Goal: Contribute content: Add original content to the website for others to see

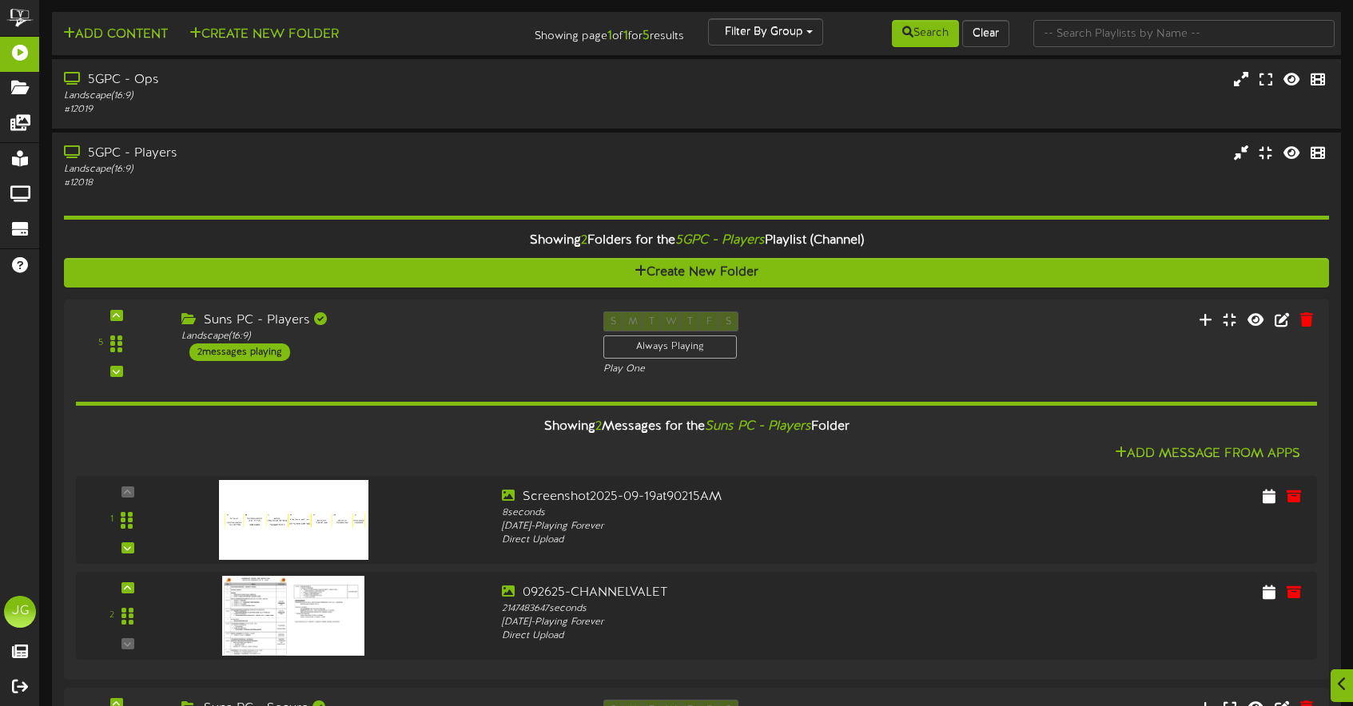
scroll to position [64, 0]
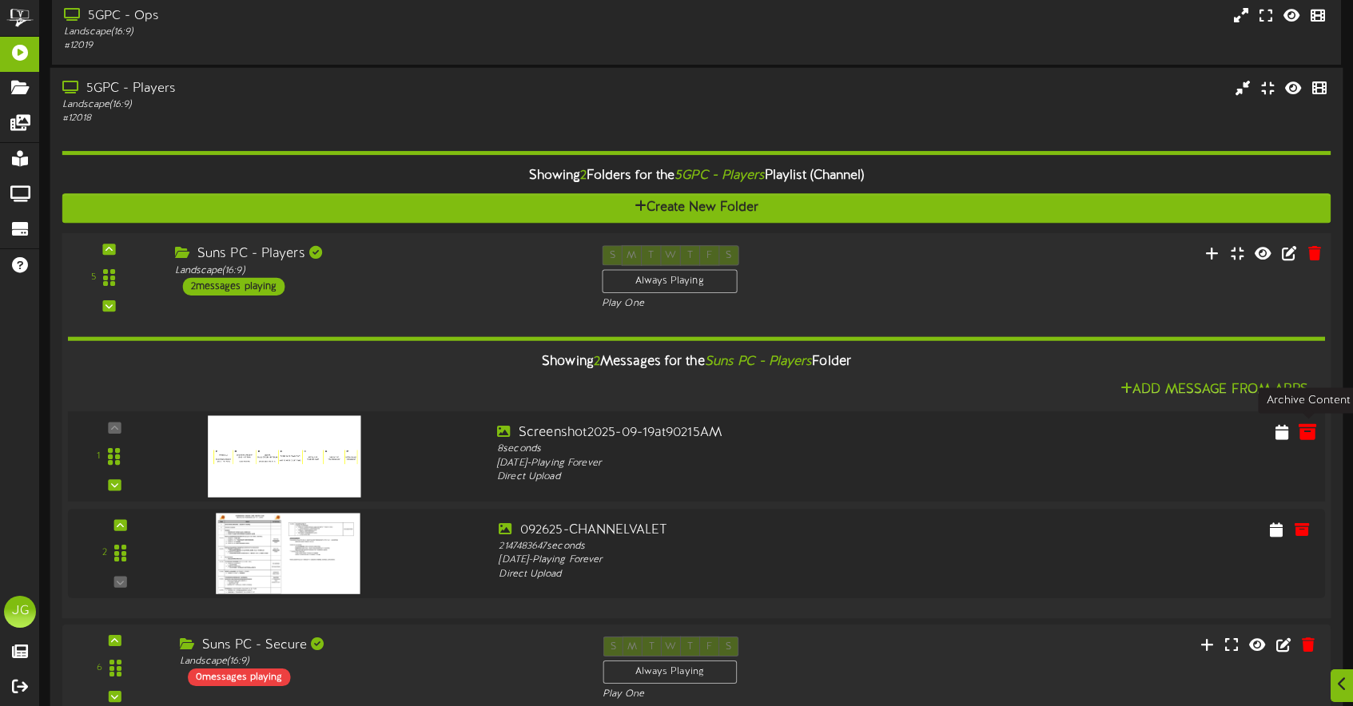
click at [1297, 431] on button at bounding box center [1306, 435] width 27 height 26
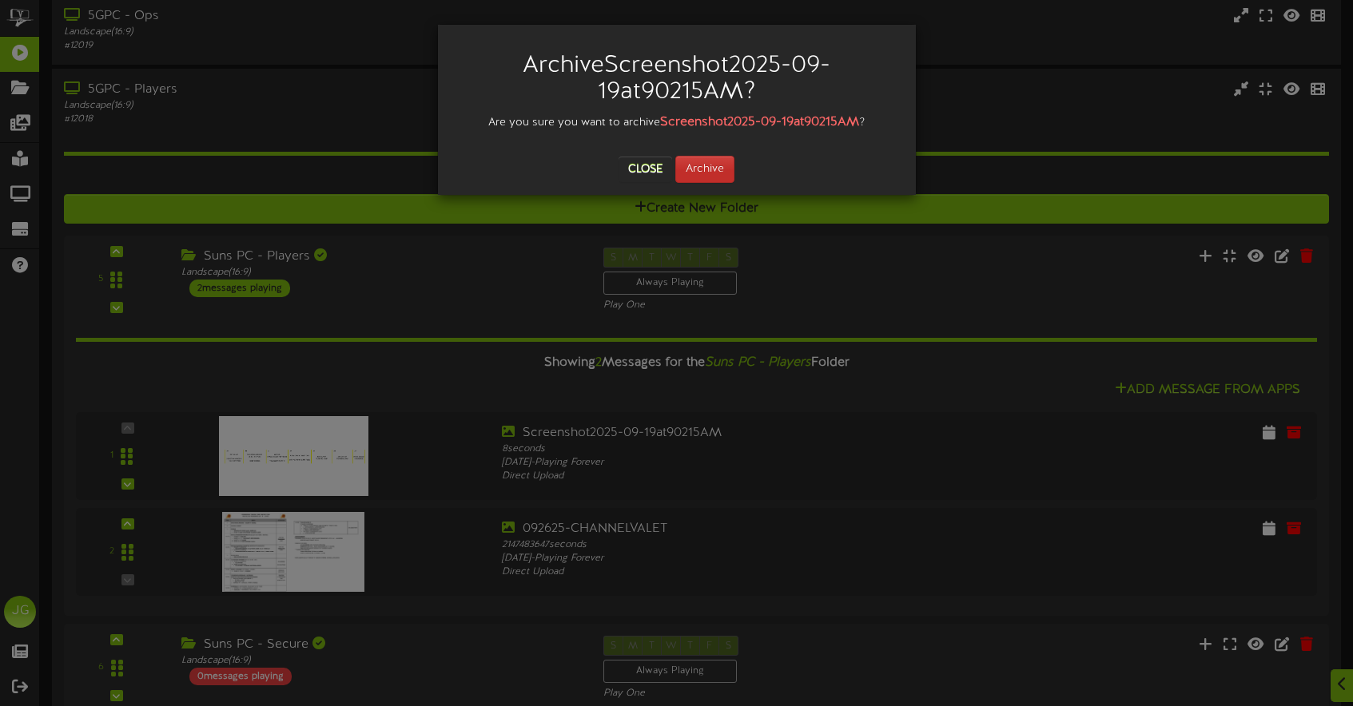
click at [687, 172] on button "Archive" at bounding box center [704, 169] width 59 height 27
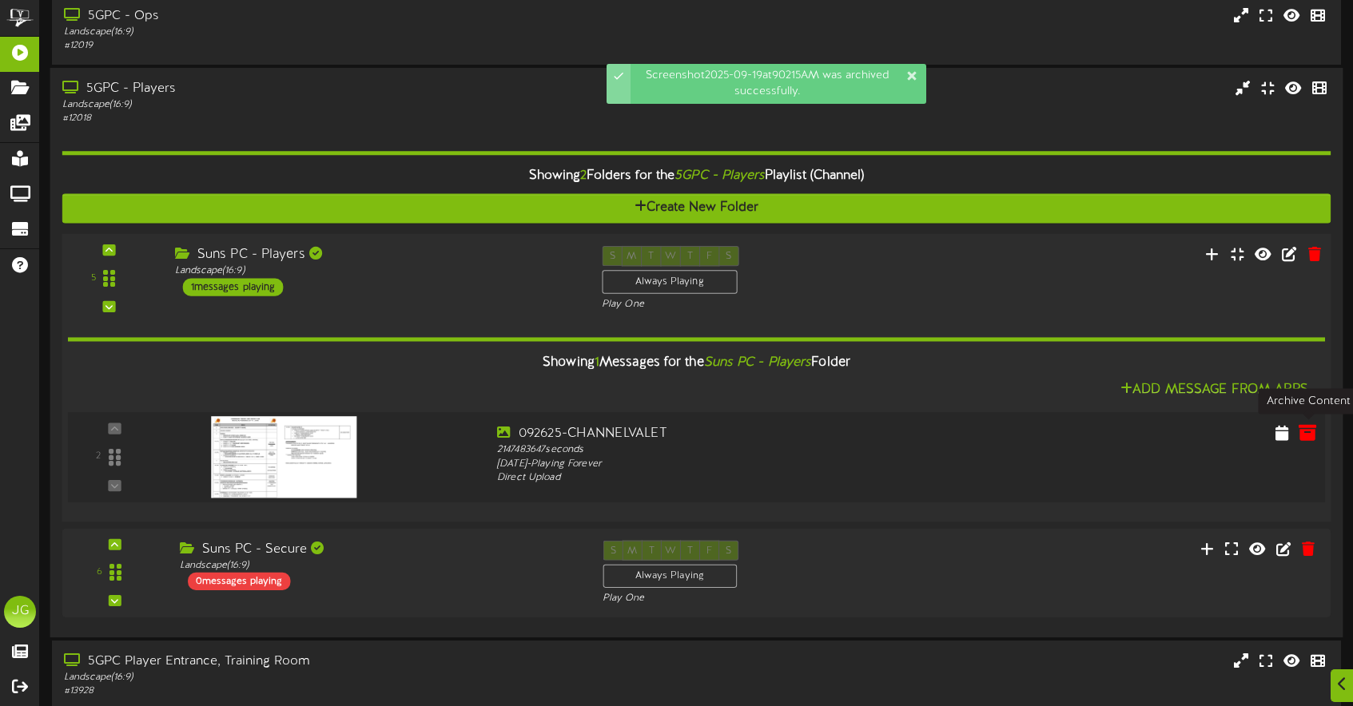
click at [1304, 440] on button at bounding box center [1306, 436] width 27 height 26
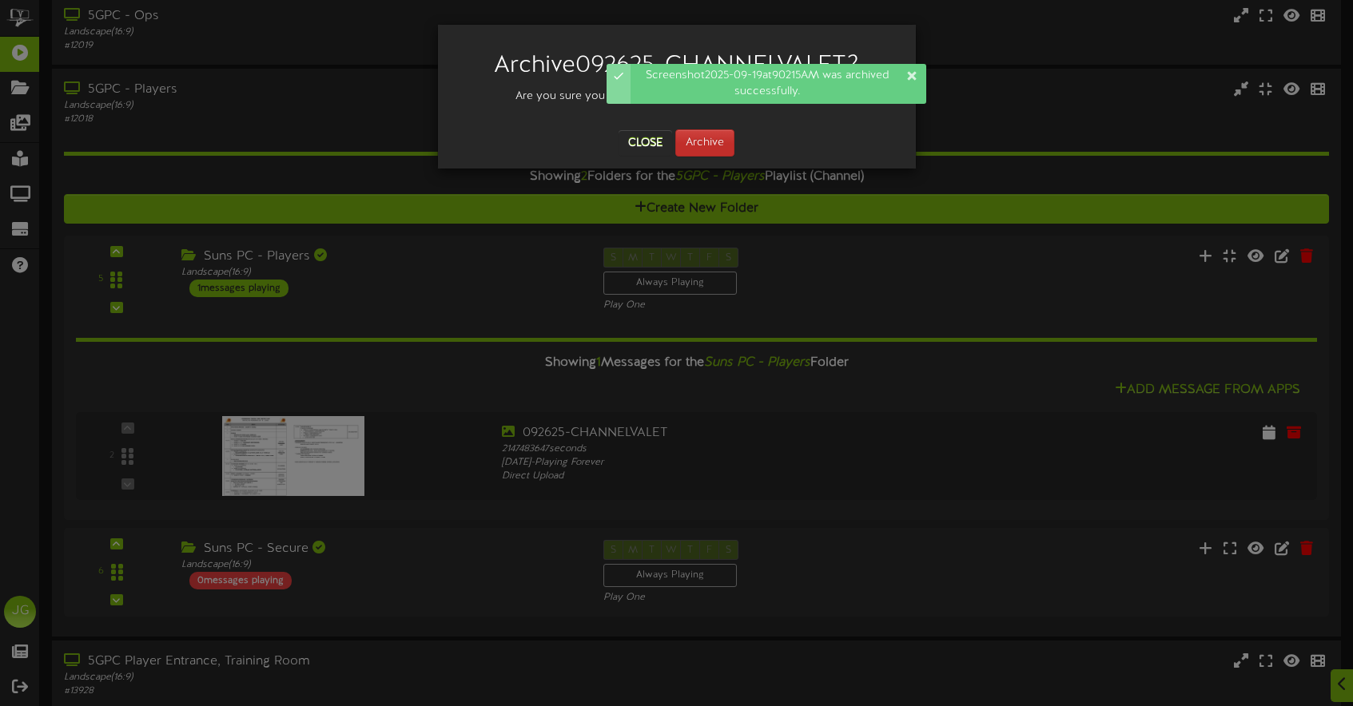
click at [719, 151] on button "Archive" at bounding box center [704, 142] width 59 height 27
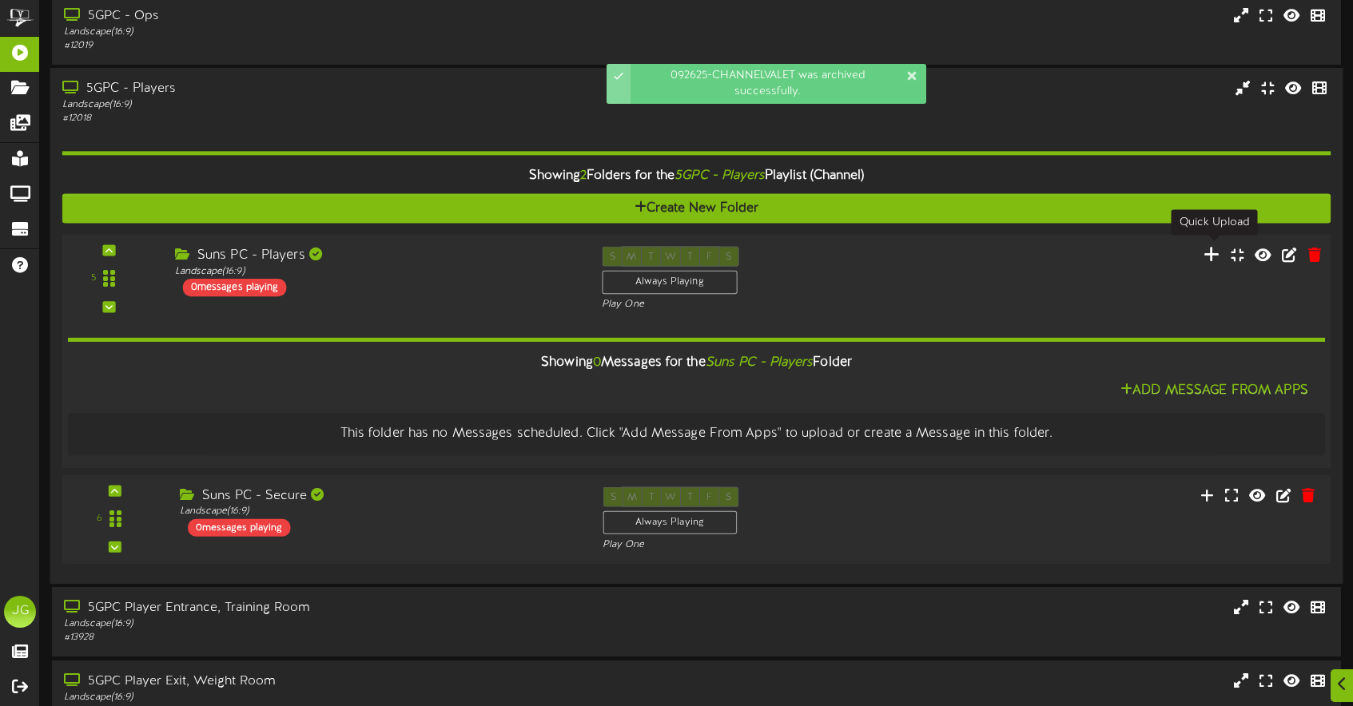
click at [1211, 252] on icon at bounding box center [1211, 254] width 17 height 18
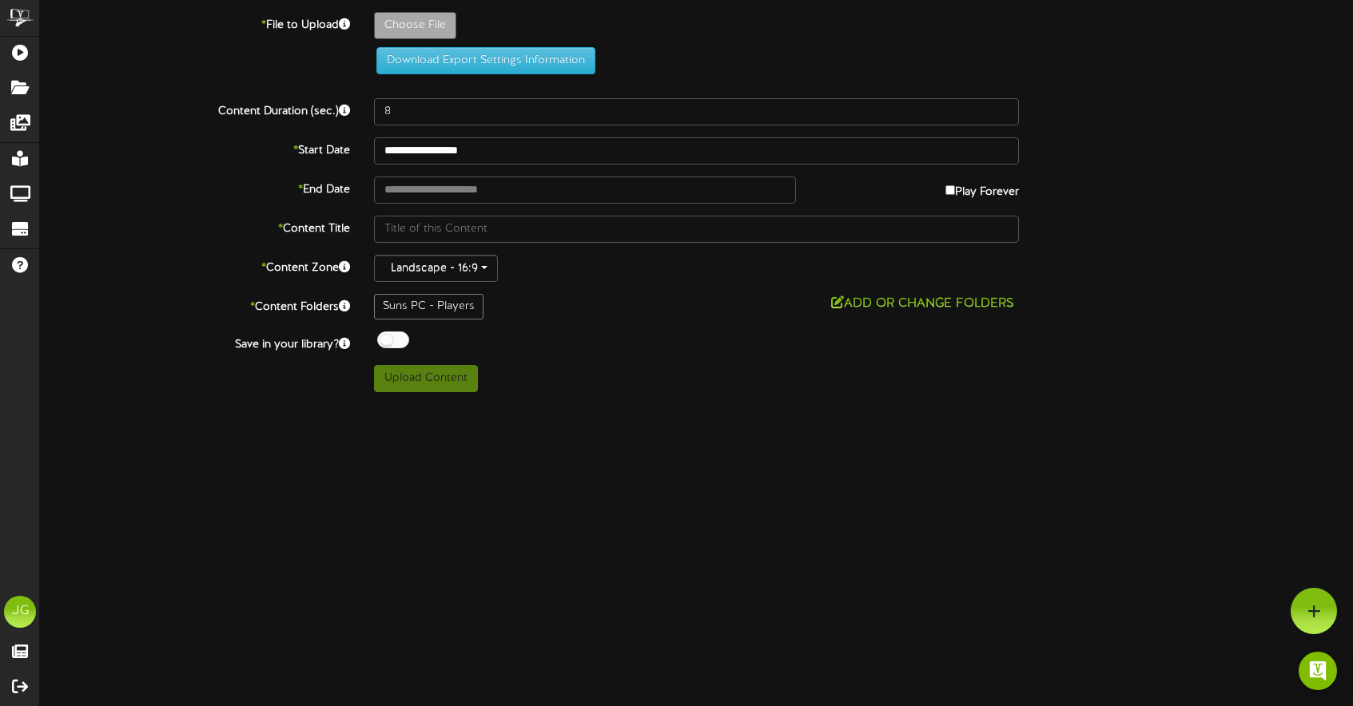
type input "**********"
type input "Screenshot2025-09-27at70634AM"
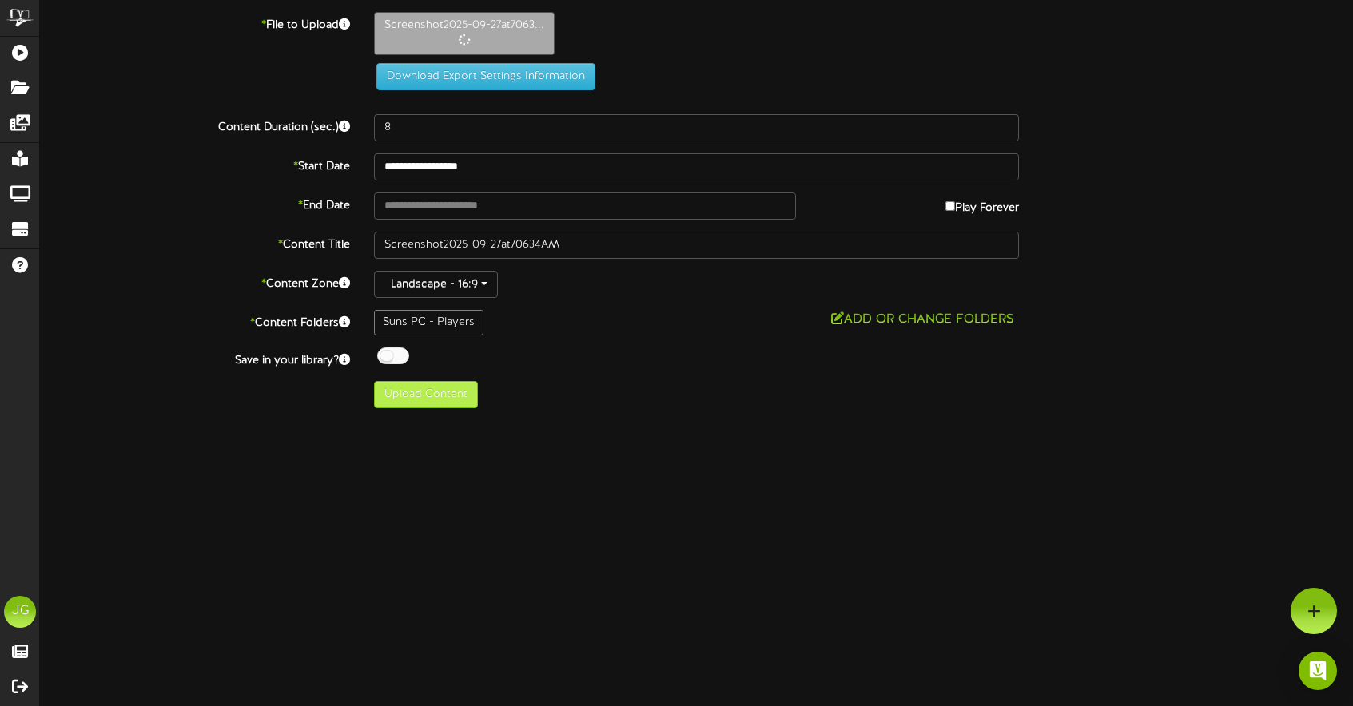
click at [454, 400] on button "Upload Content" at bounding box center [426, 394] width 104 height 27
type input "**********"
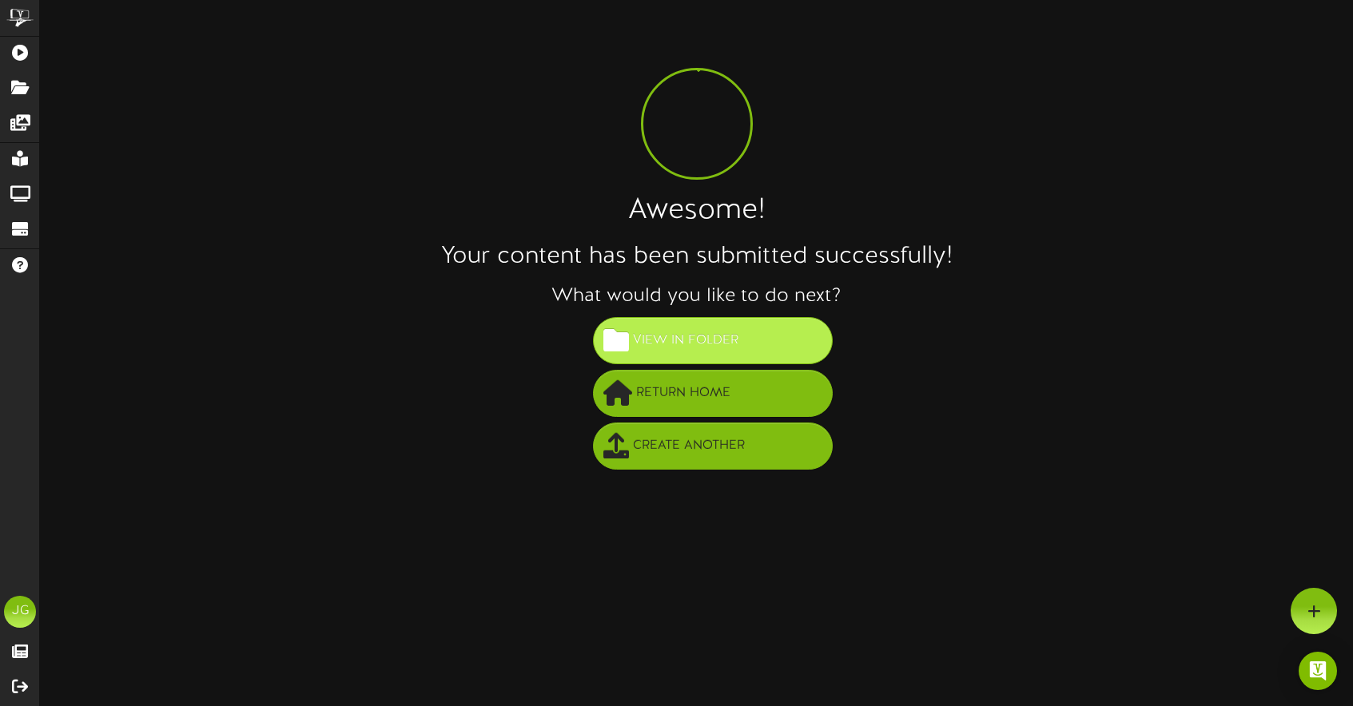
click at [669, 340] on span "View in Folder" at bounding box center [685, 341] width 113 height 26
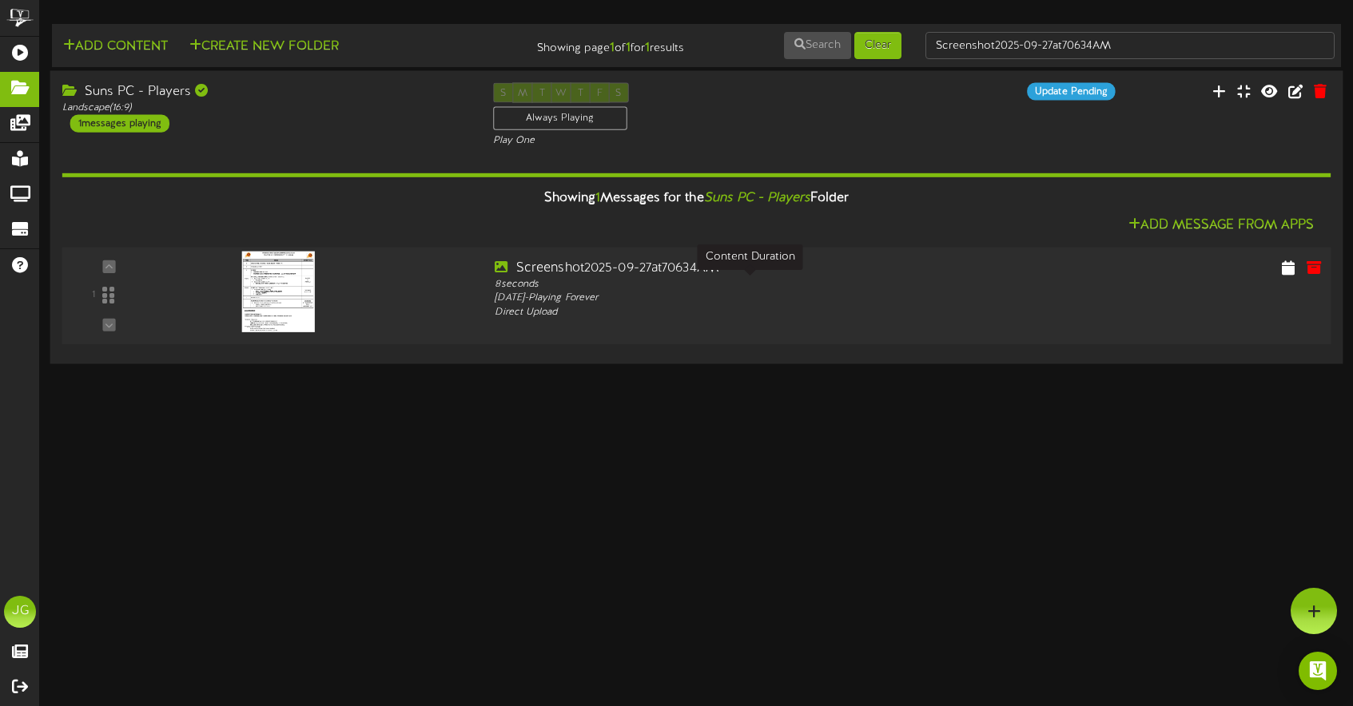
click at [542, 281] on div "8 seconds" at bounding box center [750, 285] width 510 height 14
click at [1222, 97] on icon at bounding box center [1218, 90] width 16 height 18
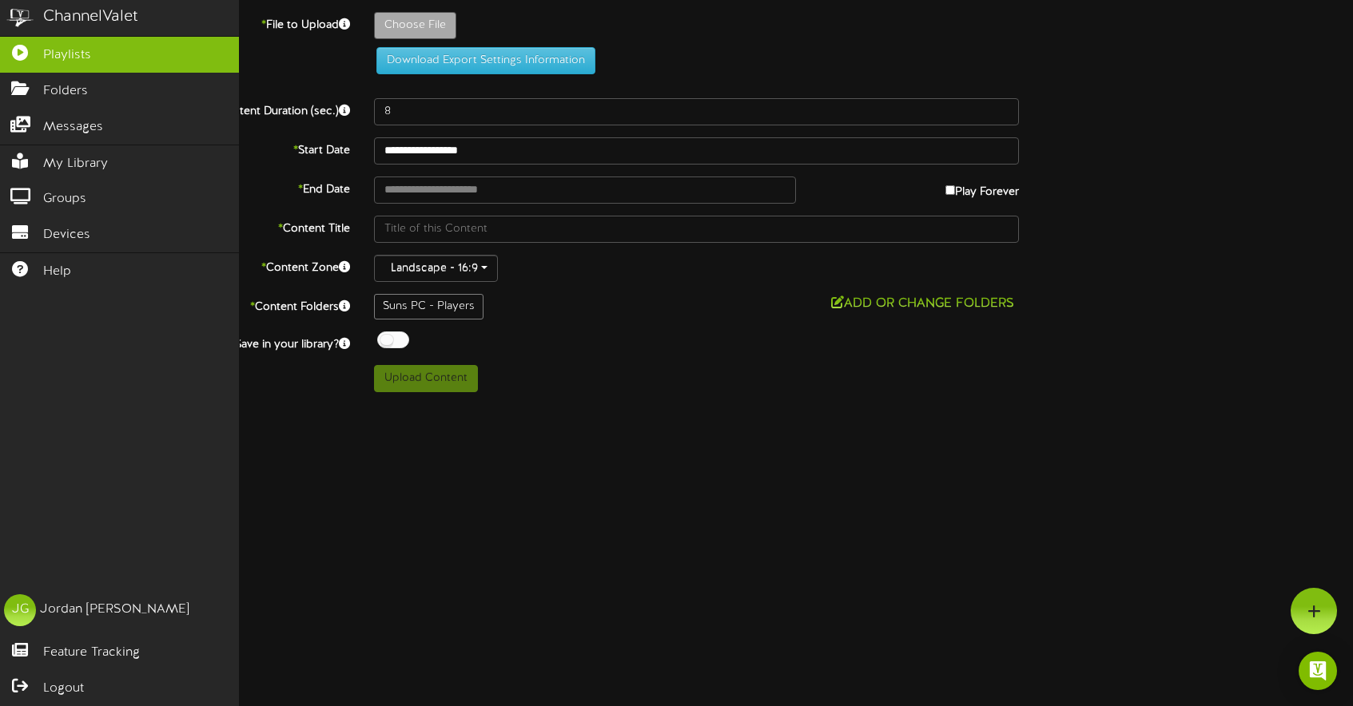
click at [73, 54] on span "Playlists" at bounding box center [67, 55] width 48 height 18
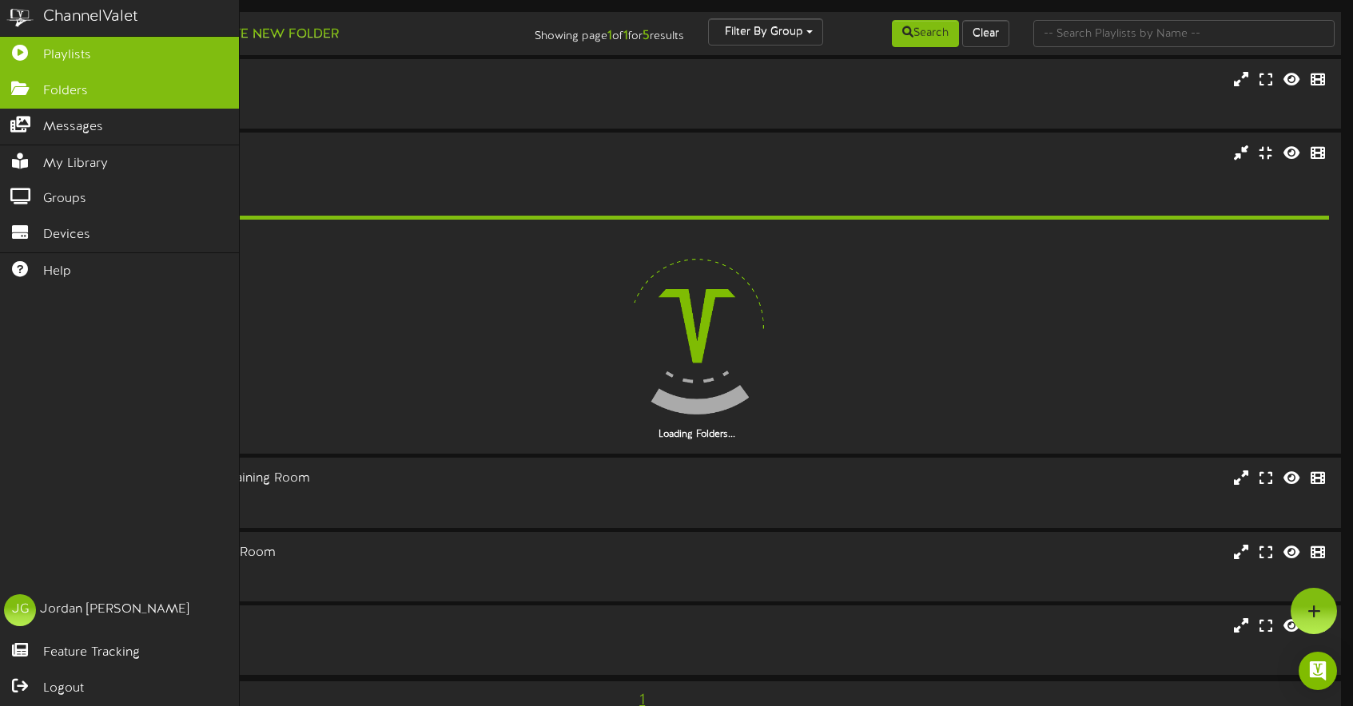
click at [73, 77] on link "Folders" at bounding box center [119, 91] width 239 height 36
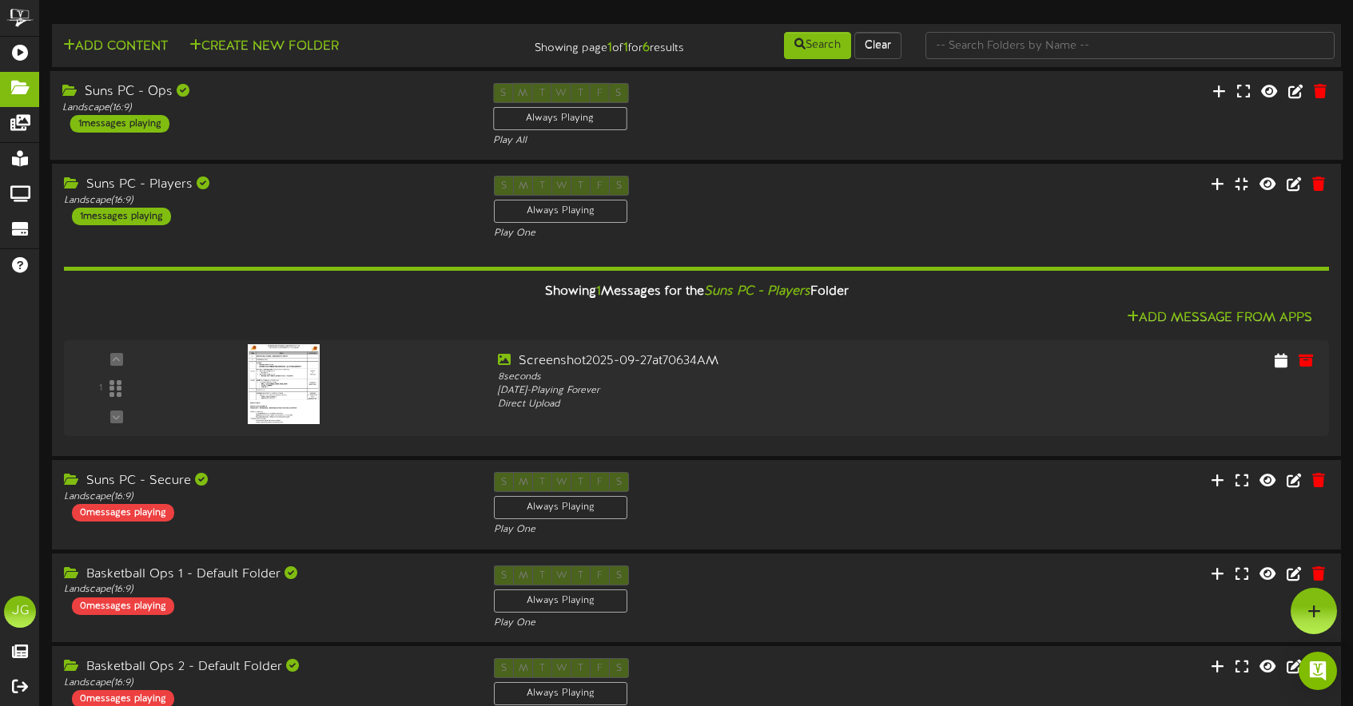
click at [306, 132] on div "Suns PC - Ops Landscape ( 16:9 ) 1 messages playing" at bounding box center [265, 108] width 431 height 50
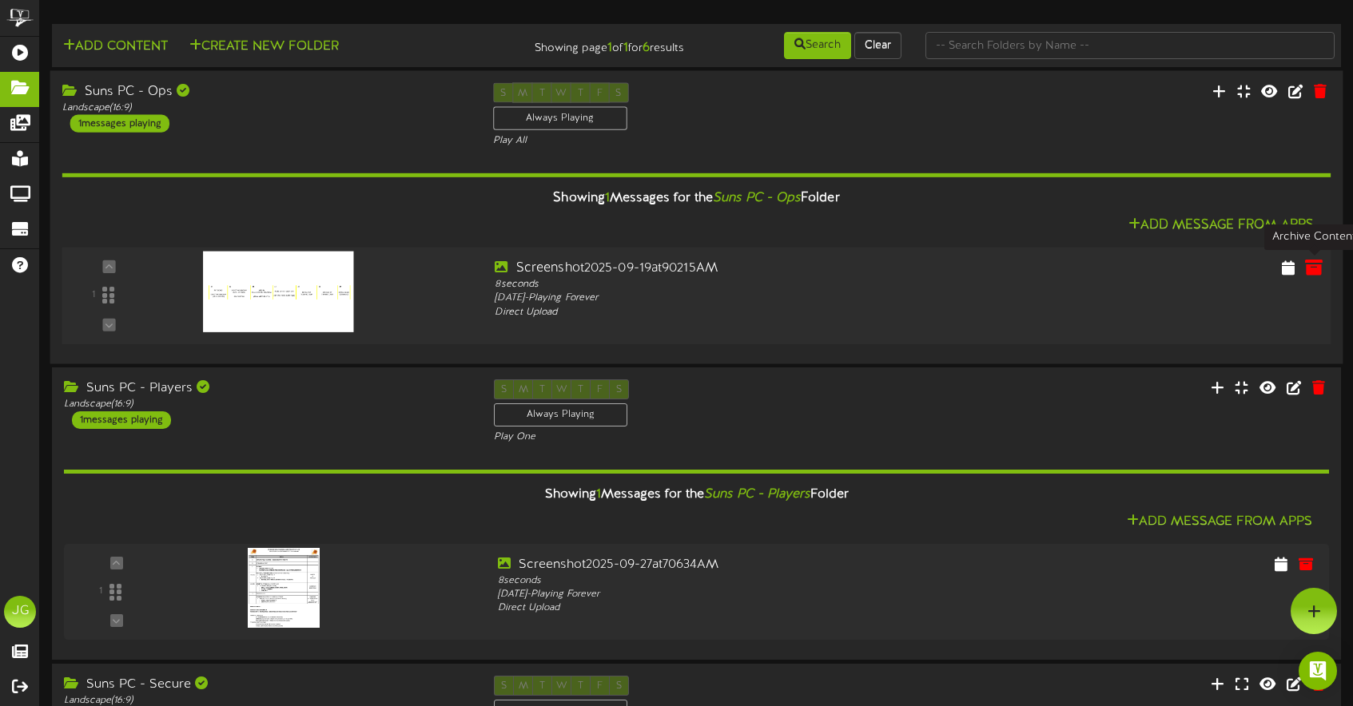
click at [1308, 270] on icon at bounding box center [1314, 267] width 18 height 18
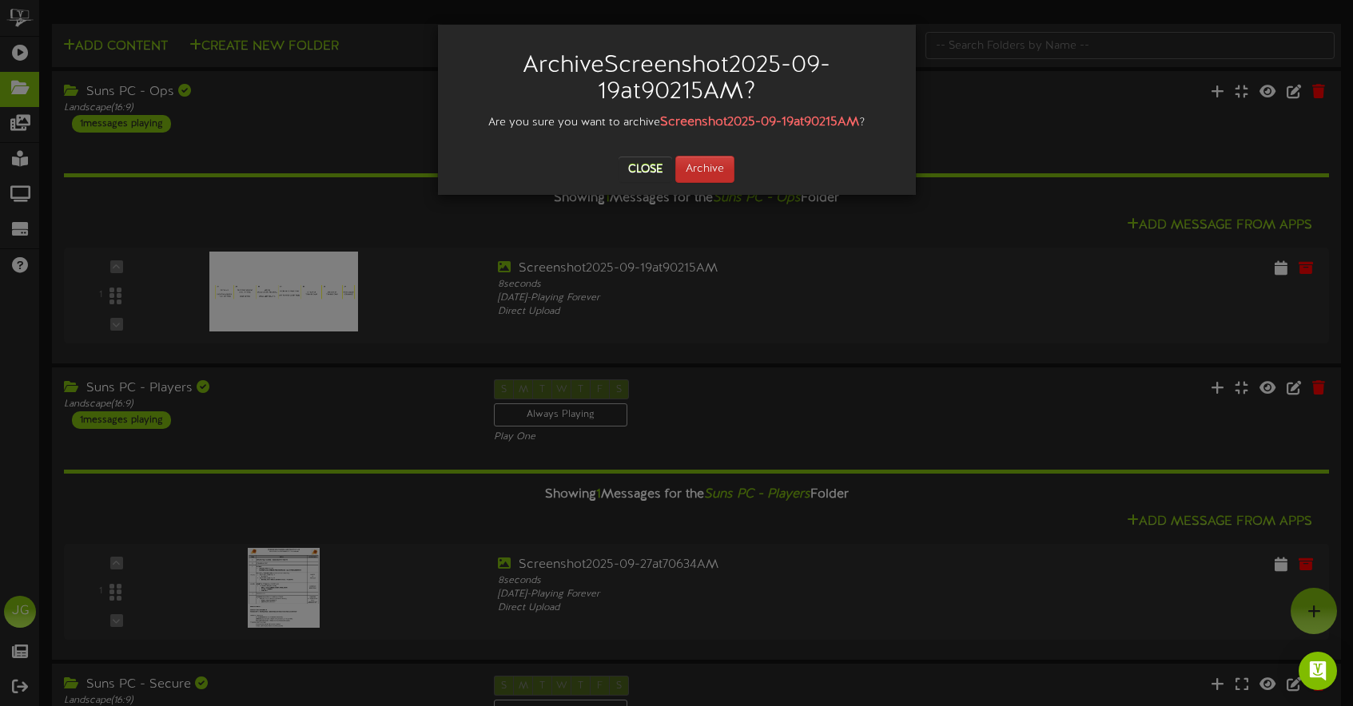
click at [712, 173] on button "Archive" at bounding box center [704, 169] width 59 height 27
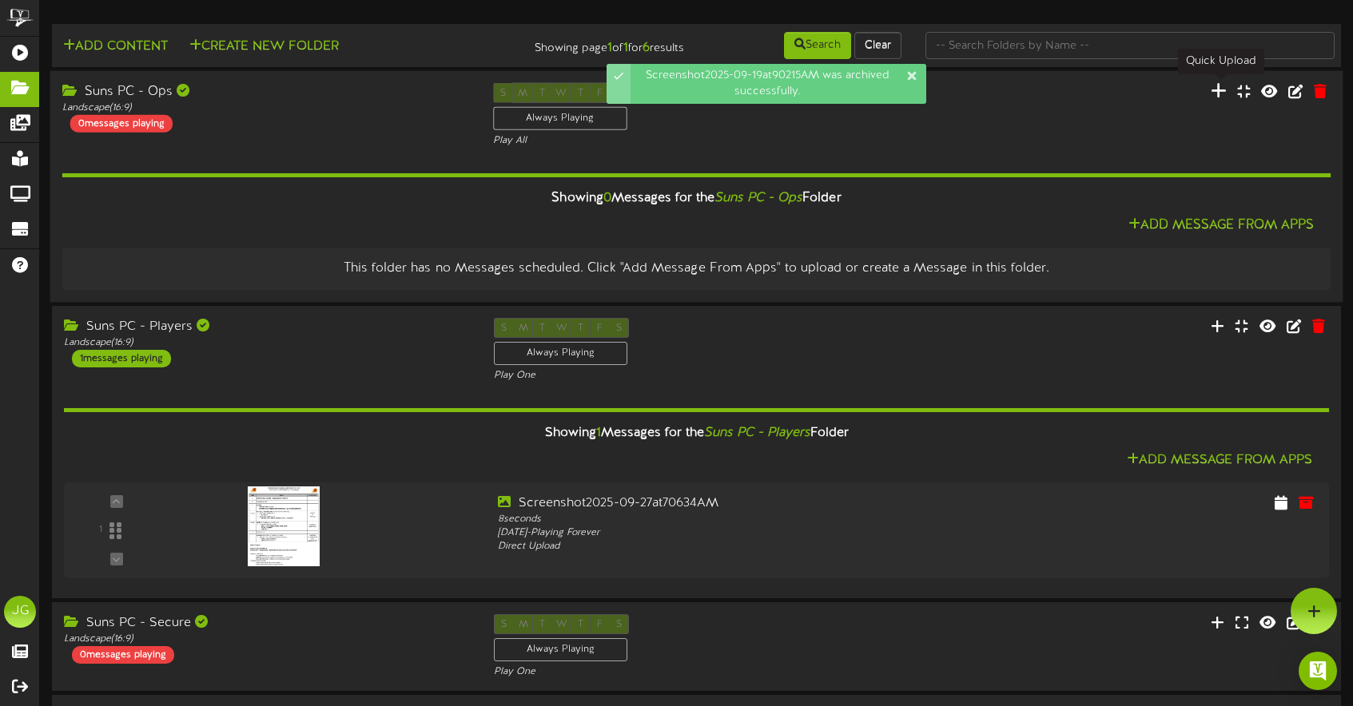
click at [1216, 90] on icon at bounding box center [1218, 90] width 16 height 18
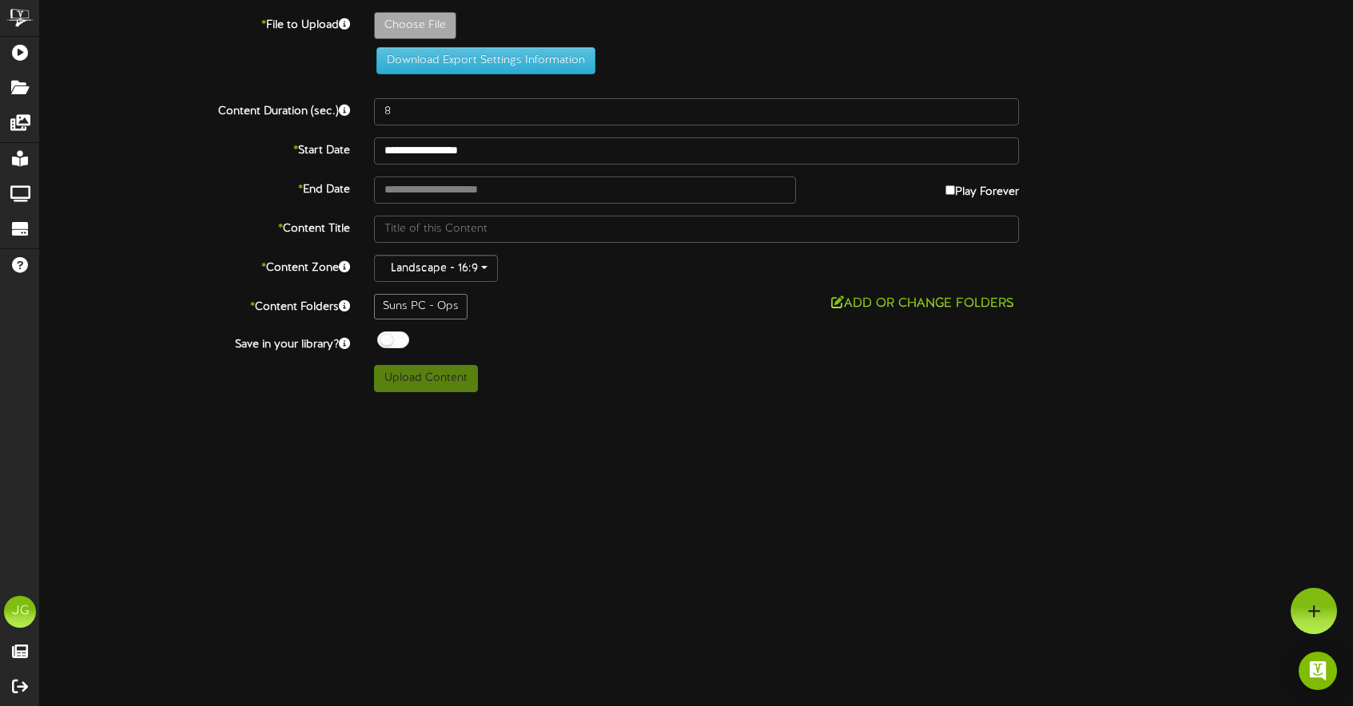
type input "**********"
type input "Screenshot2025-09-27at71334AM"
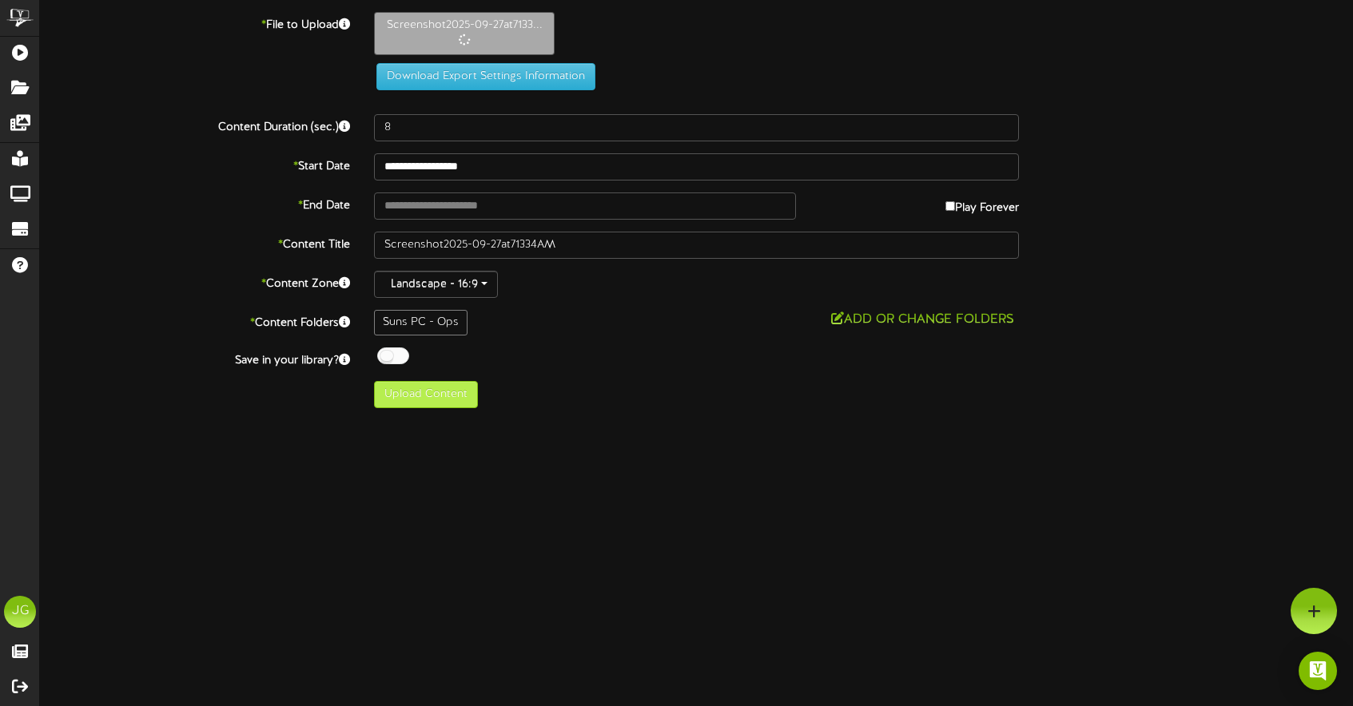
click at [458, 395] on button "Upload Content" at bounding box center [426, 394] width 104 height 27
type input "**********"
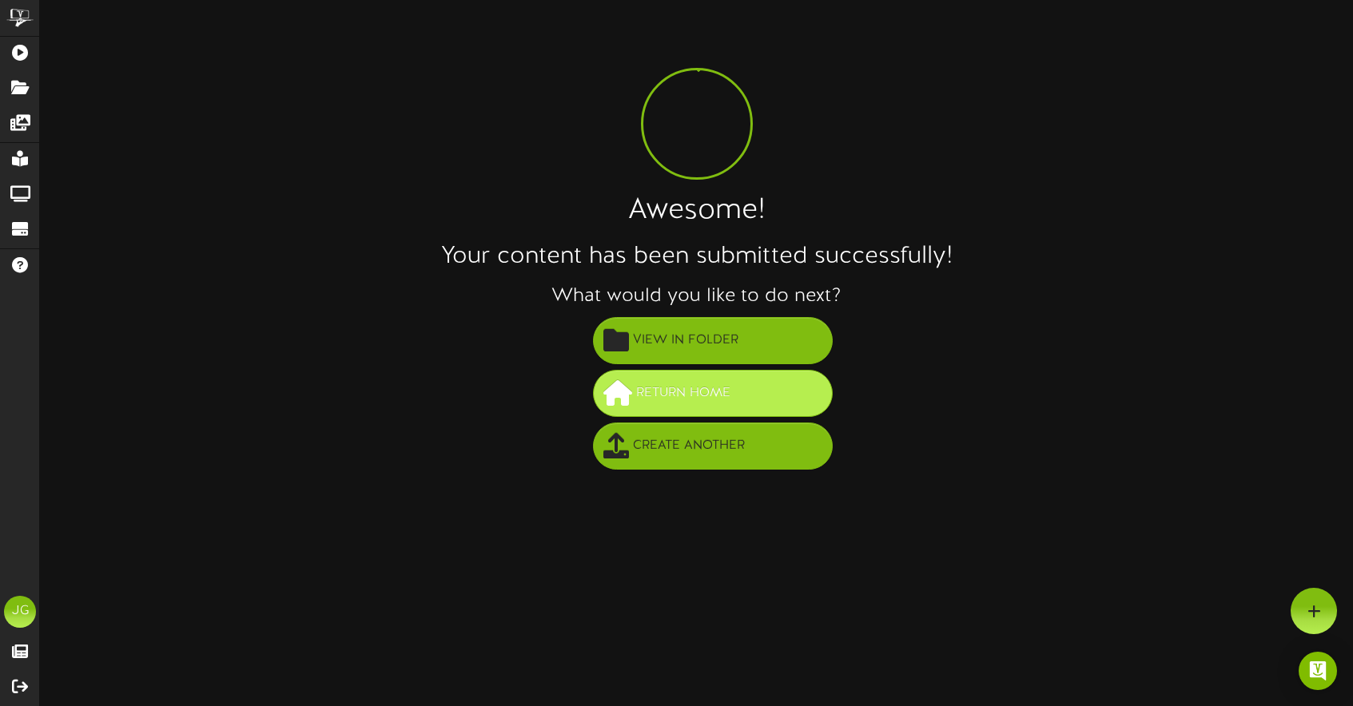
click at [719, 403] on span "Return Home" at bounding box center [683, 393] width 102 height 26
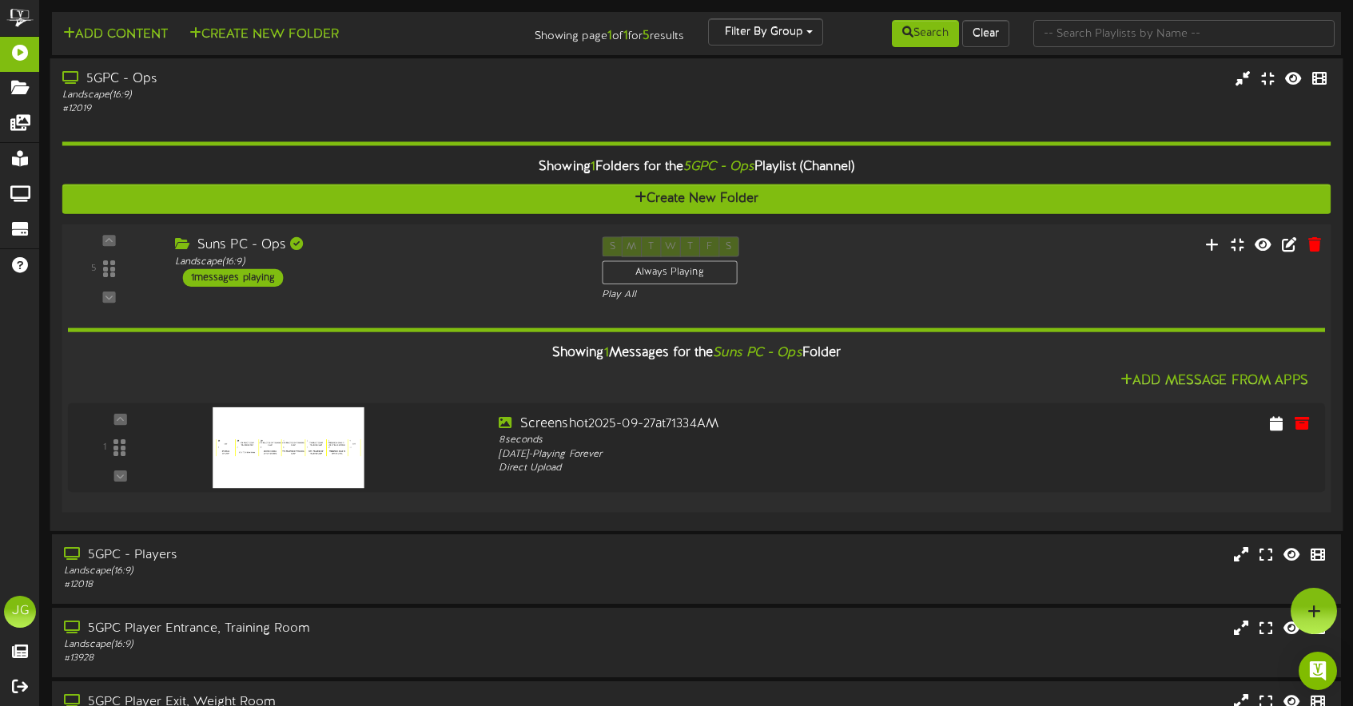
click at [314, 279] on div "Suns PC - Ops Landscape ( 16:9 ) 1 messages playing" at bounding box center [375, 261] width 427 height 50
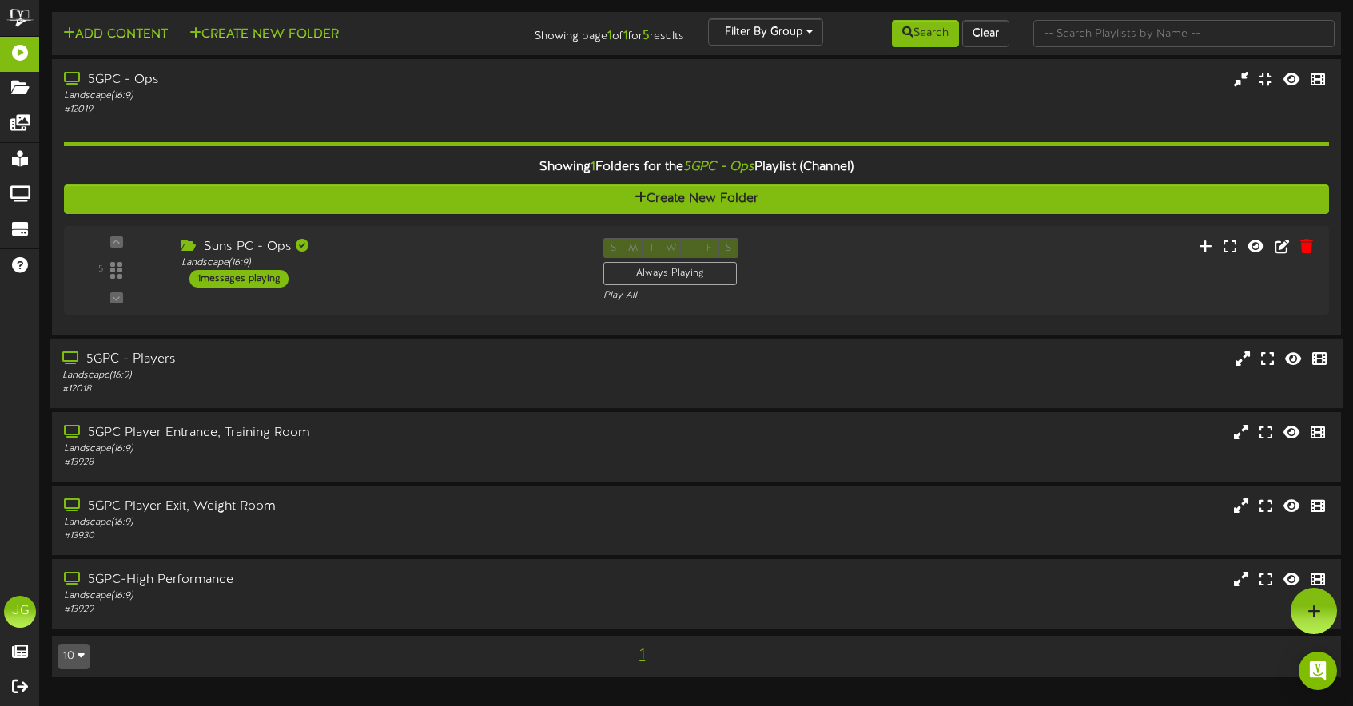
click at [276, 378] on div "Landscape ( 16:9 )" at bounding box center [319, 376] width 514 height 14
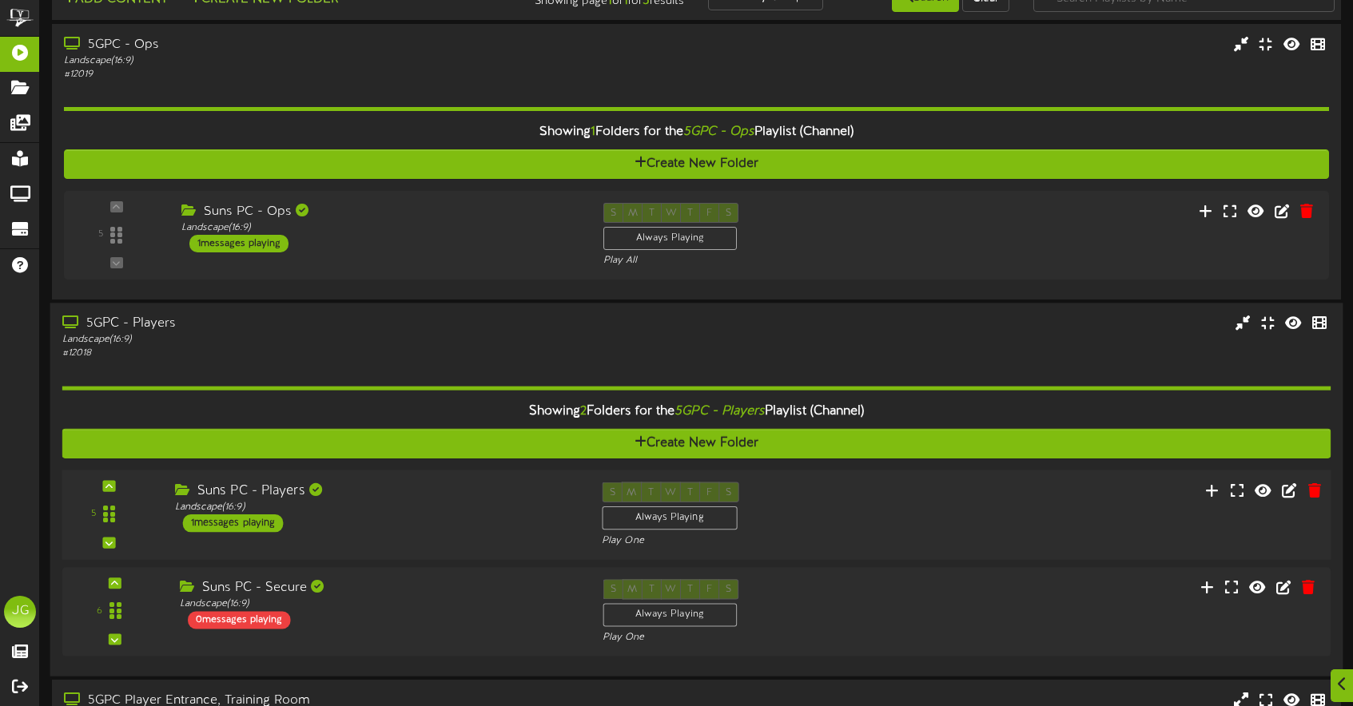
scroll to position [74, 0]
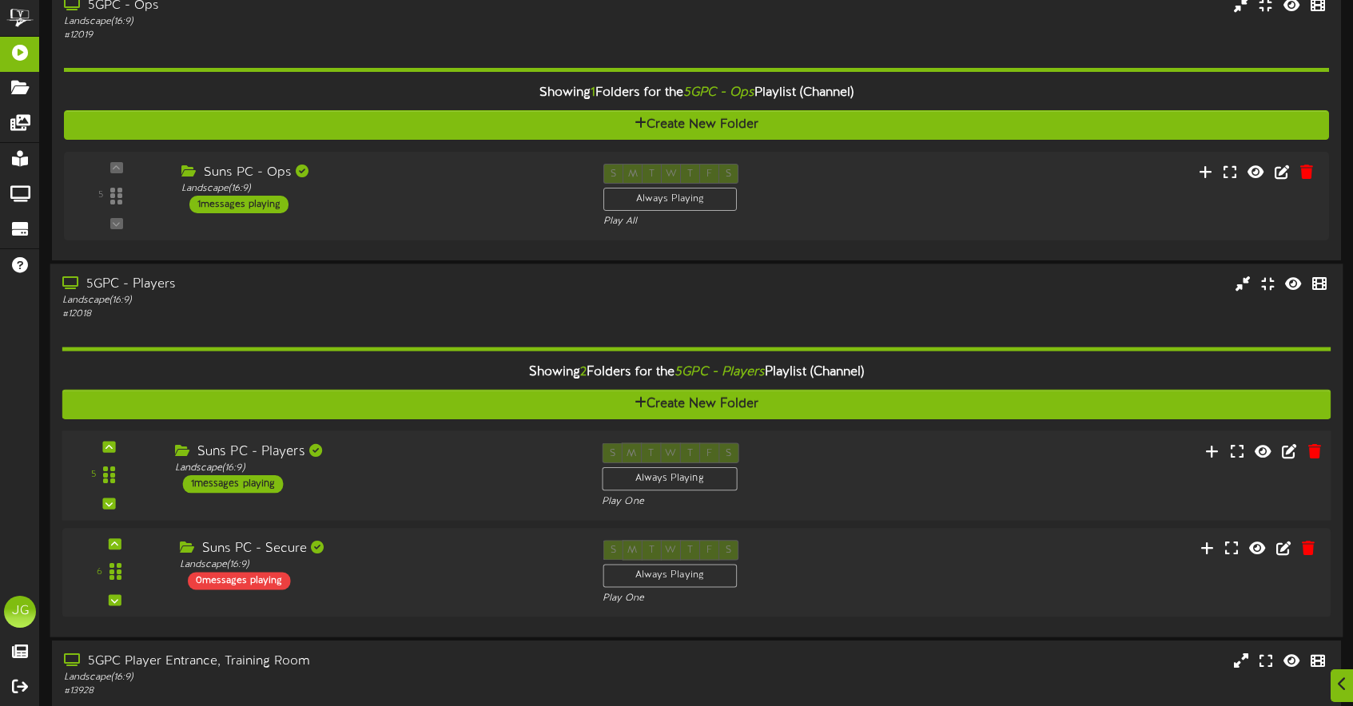
click at [328, 488] on div "5 ( 16:9" at bounding box center [696, 476] width 1281 height 66
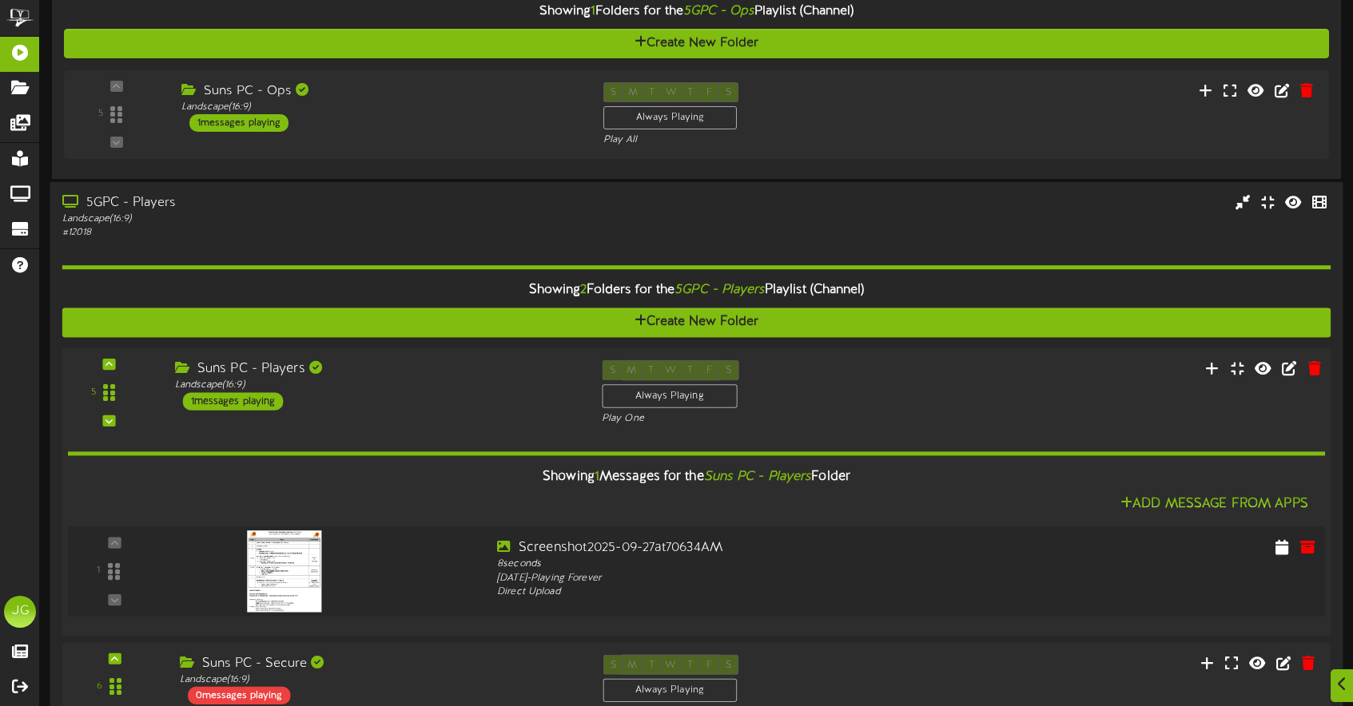
scroll to position [193, 0]
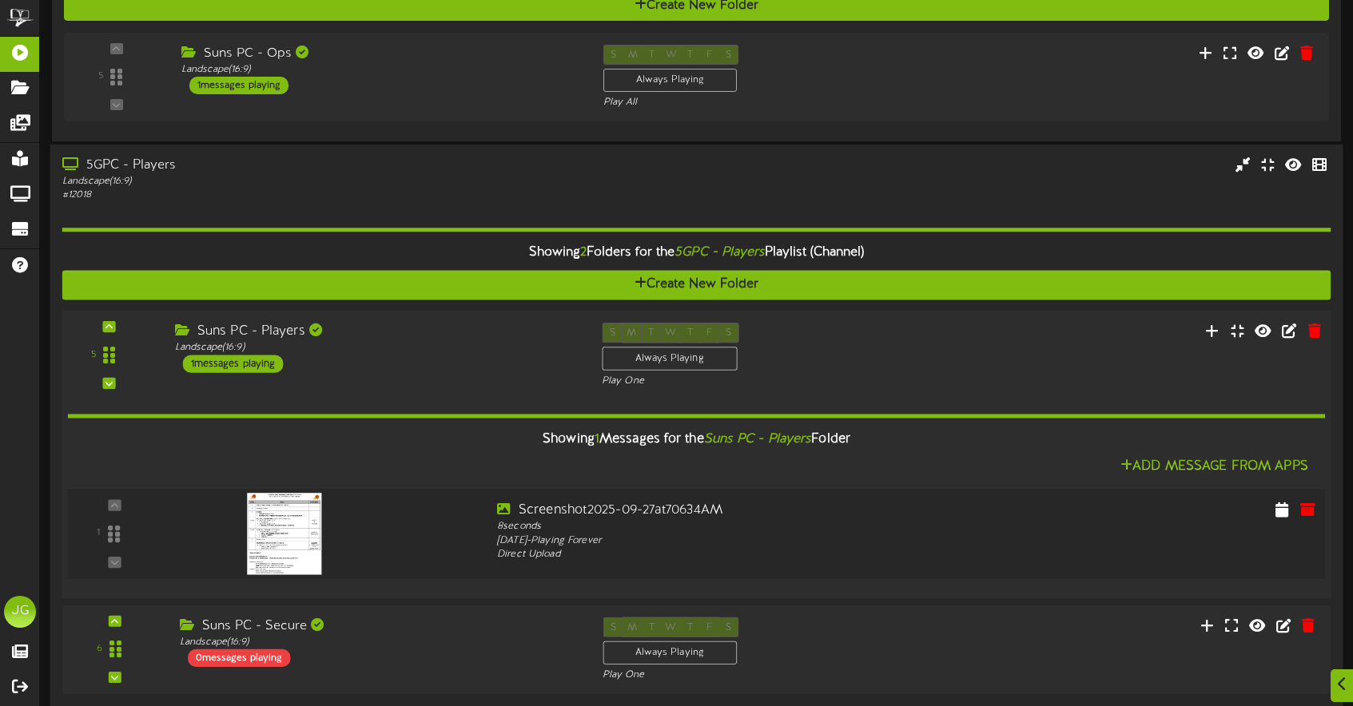
click at [300, 506] on img at bounding box center [284, 533] width 74 height 81
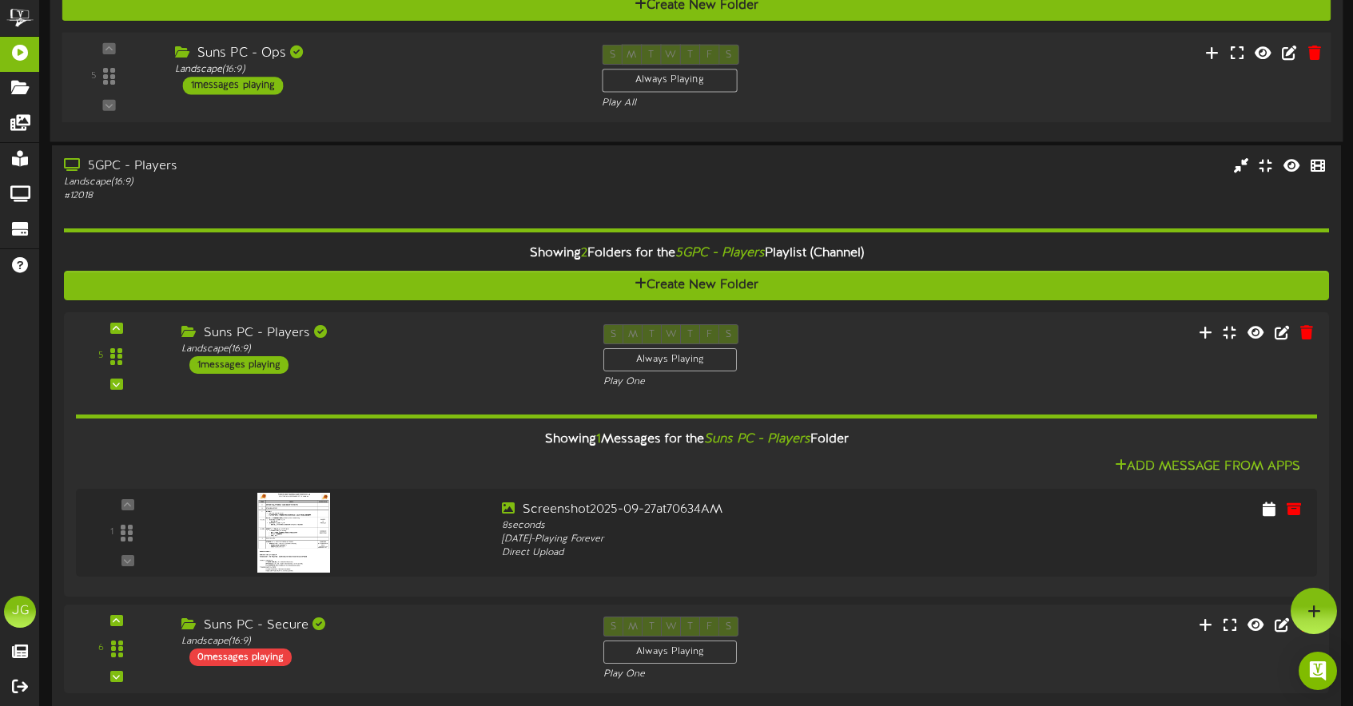
scroll to position [149, 0]
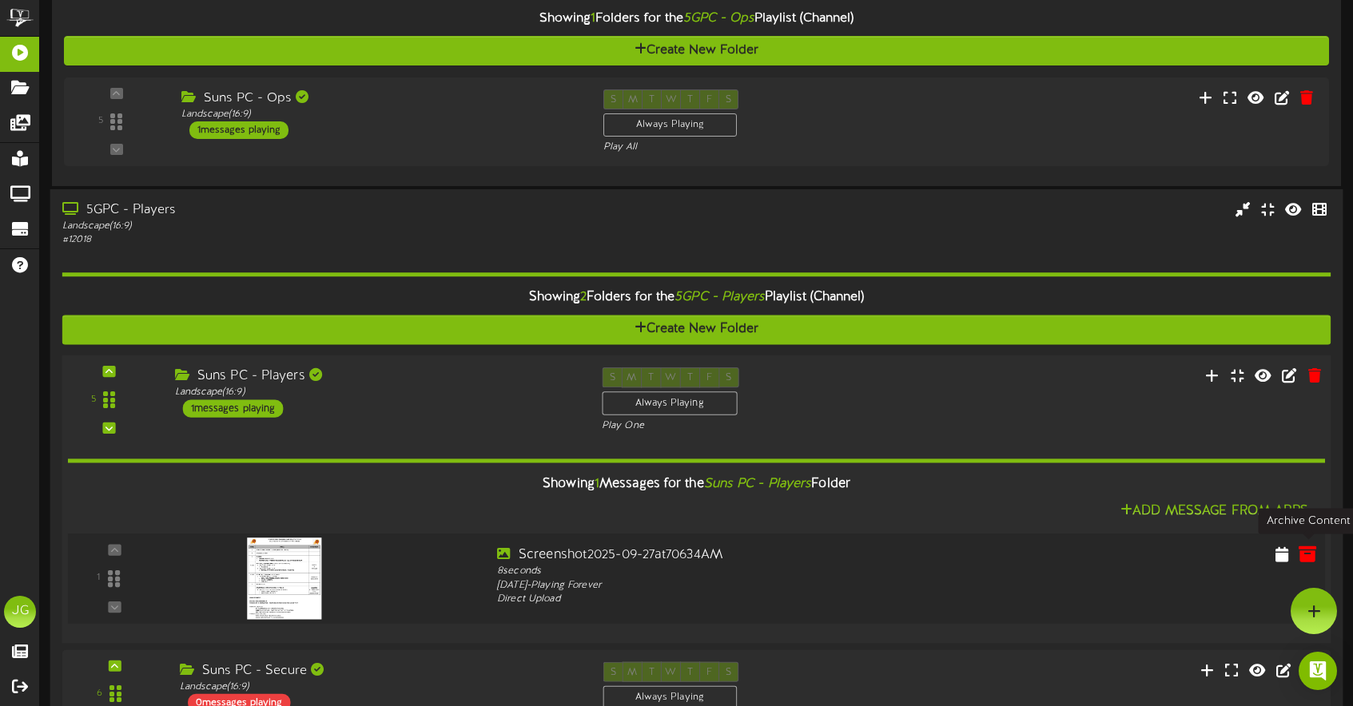
click at [1303, 547] on icon at bounding box center [1307, 554] width 18 height 18
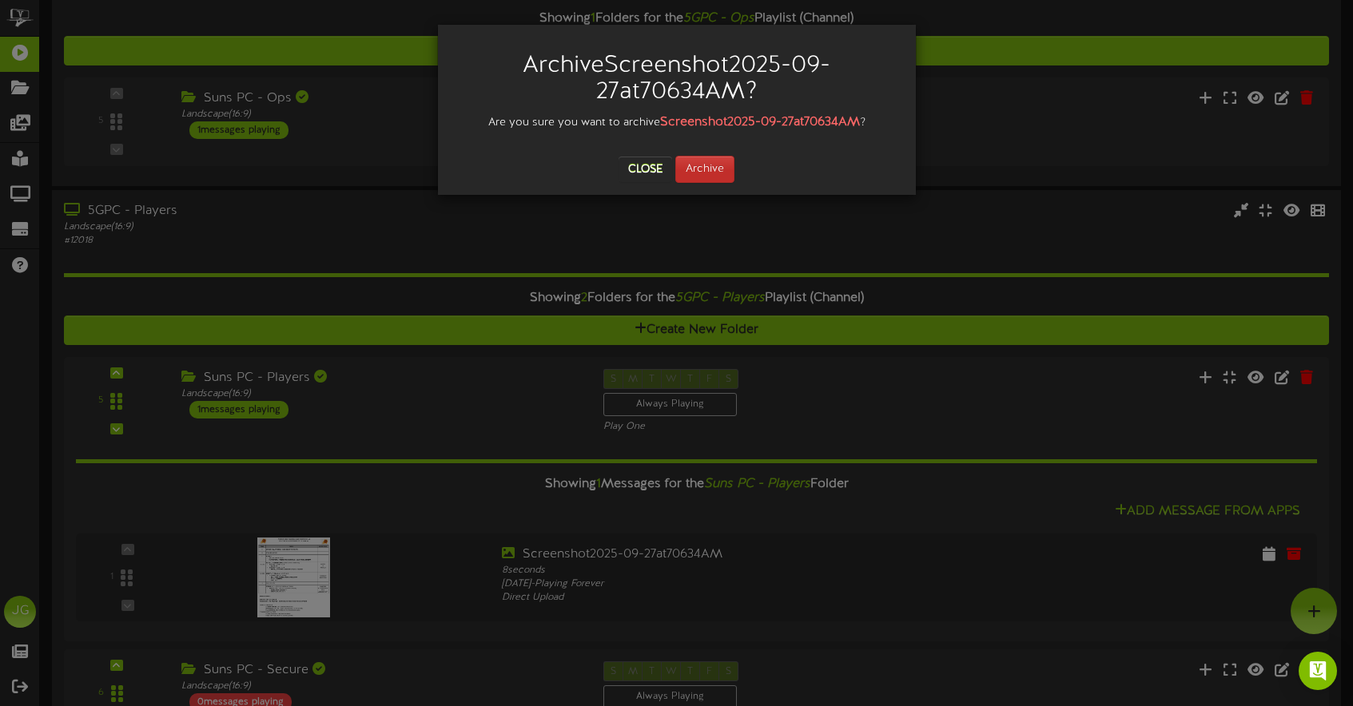
click at [694, 174] on button "Archive" at bounding box center [704, 169] width 59 height 27
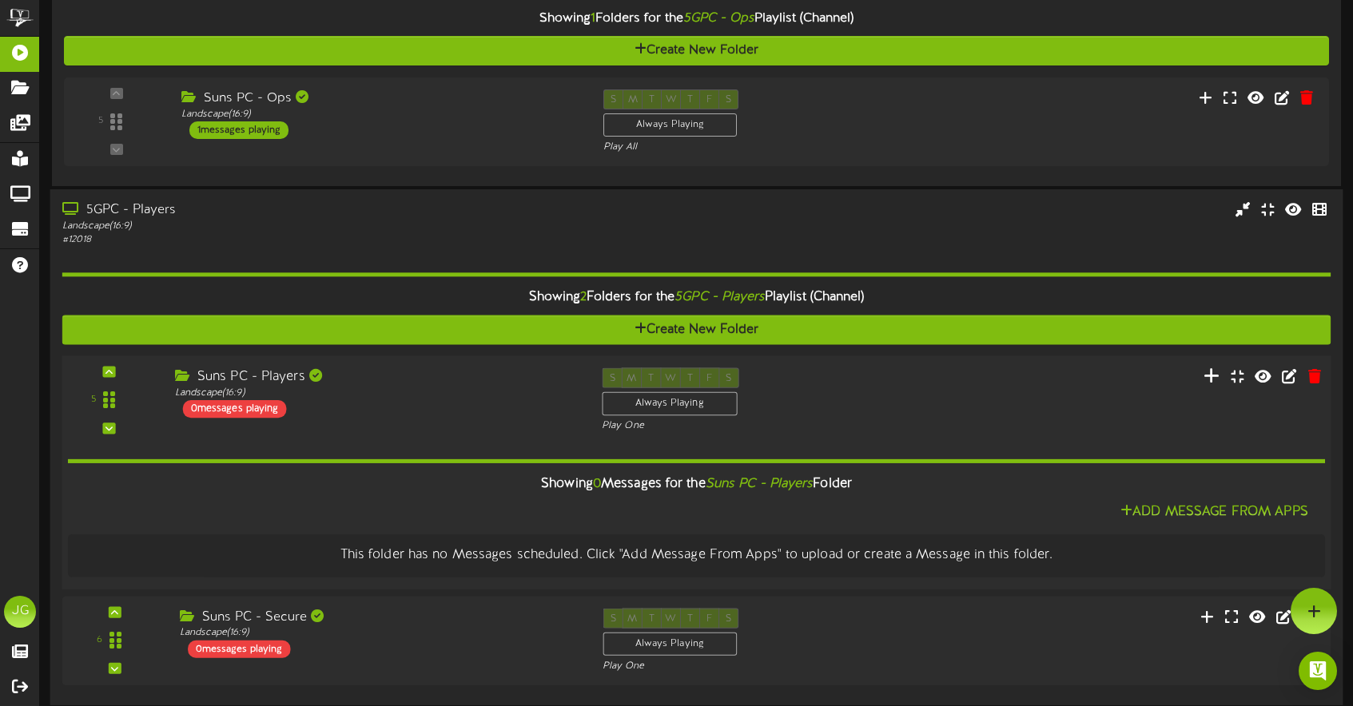
click at [1214, 378] on icon at bounding box center [1211, 376] width 17 height 18
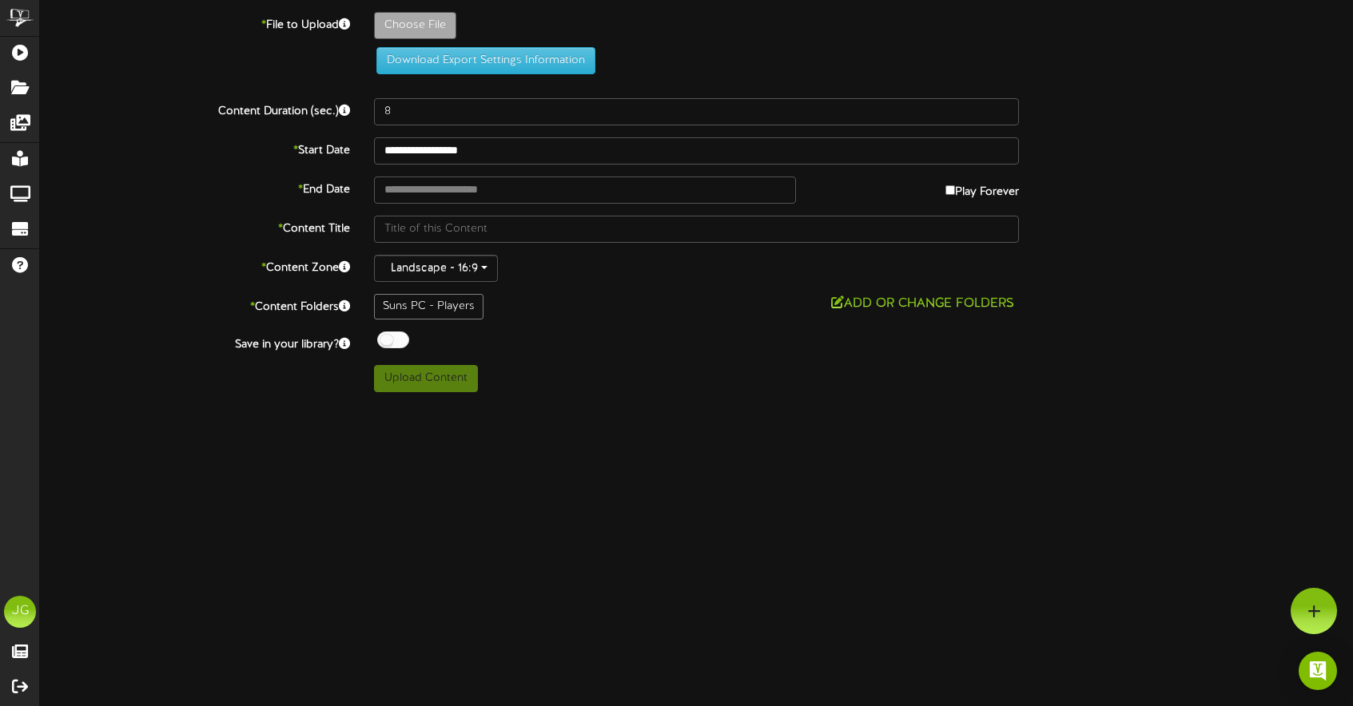
type input "**********"
type input "Screenshot2025-09-27at71910AM"
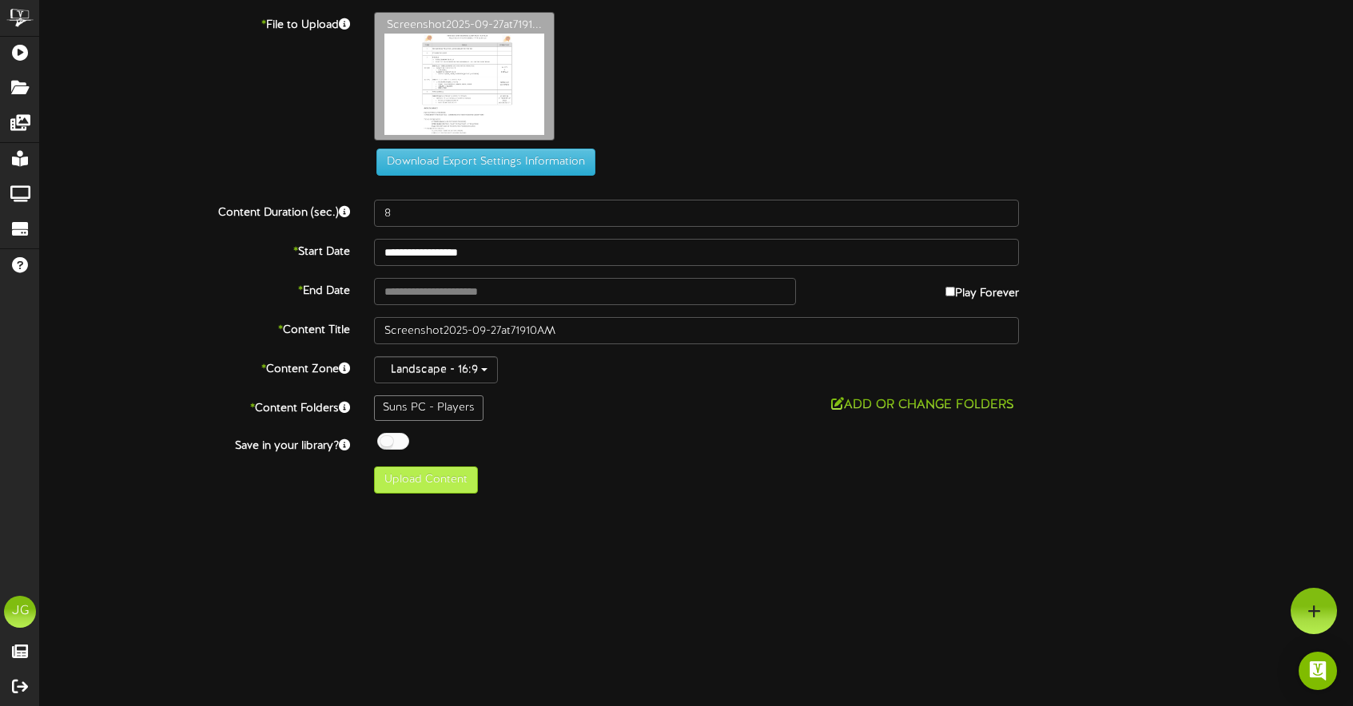
click at [440, 491] on button "Upload Content" at bounding box center [426, 480] width 104 height 27
type input "**********"
